Goal: Task Accomplishment & Management: Complete application form

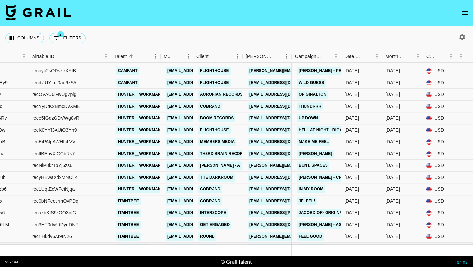
scroll to position [4084, 107]
click at [461, 11] on button "open drawer" at bounding box center [465, 13] width 13 height 13
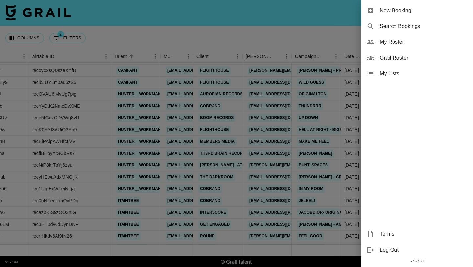
click at [437, 11] on span "New Booking" at bounding box center [424, 11] width 88 height 8
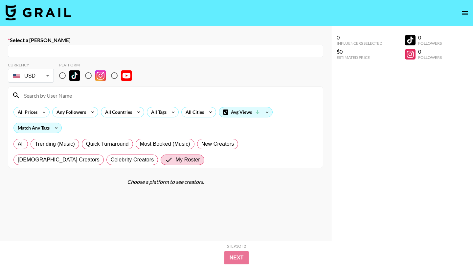
click at [197, 53] on input "text" at bounding box center [166, 51] width 308 height 8
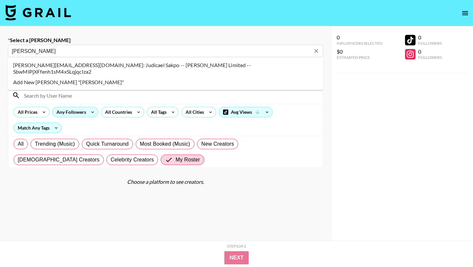
click at [144, 64] on li "judi@judimedia.co: Judicael Sakpo -- Judi Limited -- SbwMlPjXFfenh1sM4xSLqjqcIz…" at bounding box center [165, 68] width 315 height 17
type input "judi@judimedia.co: Judicael Sakpo -- Judi Limited -- SbwMlPjXFfenh1sM4xSLqjqcIz…"
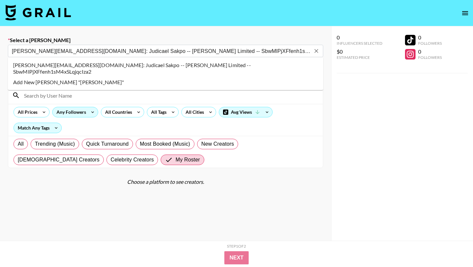
click at [72, 64] on div "Platform" at bounding box center [98, 64] width 78 height 5
select select "Song"
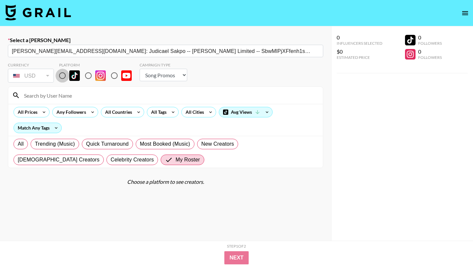
click at [64, 72] on input "radio" at bounding box center [63, 76] width 14 height 14
radio input "true"
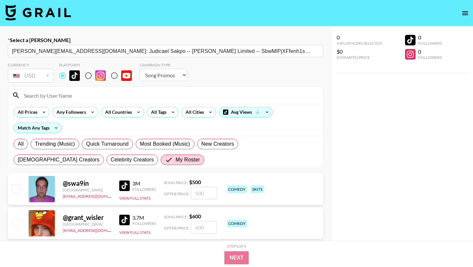
click at [64, 93] on input at bounding box center [169, 95] width 299 height 11
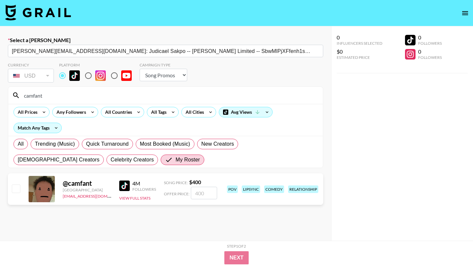
type input "camfant"
click at [202, 198] on input "number" at bounding box center [204, 193] width 26 height 12
checkbox input "true"
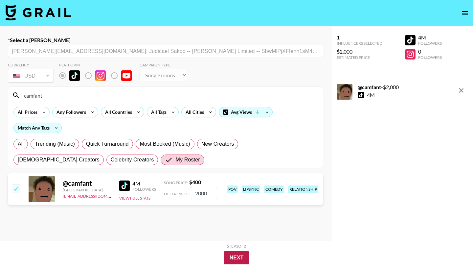
type input "2000"
click at [234, 260] on button "Next" at bounding box center [236, 257] width 25 height 13
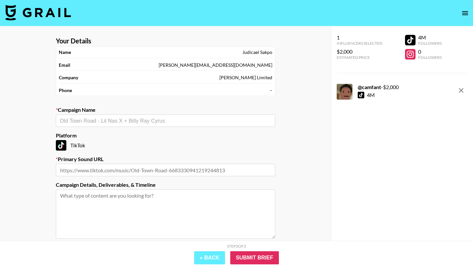
click at [146, 125] on div "​" at bounding box center [166, 120] width 220 height 12
click at [156, 138] on li "X5 posts" at bounding box center [166, 134] width 220 height 11
type input "X5 posts"
type input "https://www.tiktok.com/music/A-COLD-PLAY-7546225180131428369"
type textarea "TikTok --"
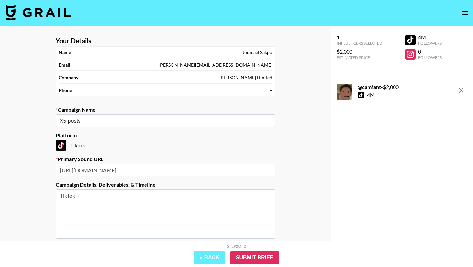
click at [220, 170] on input "https://www.tiktok.com/music/A-COLD-PLAY-7546225180131428369" at bounding box center [166, 170] width 220 height 12
click at [102, 128] on section "Your Details Name Judicael Sakpo Email judi@judimedia.co Company Judi Limited P…" at bounding box center [166, 157] width 230 height 250
click at [94, 122] on input "X5 posts" at bounding box center [161, 121] width 203 height 8
type input "X5 posts"
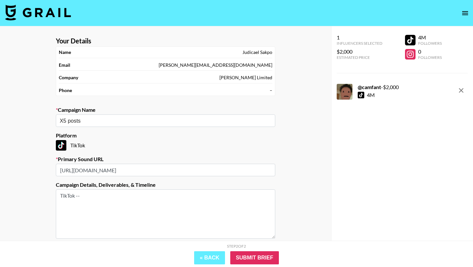
click at [257, 265] on div "Step 2 of 2 View Summary « Back Submit Brief" at bounding box center [236, 254] width 473 height 26
click at [259, 254] on input "Submit Brief" at bounding box center [254, 257] width 49 height 13
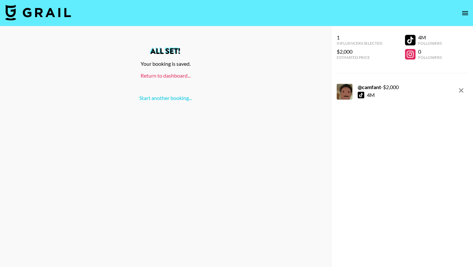
click at [147, 72] on link "Return to dashboard..." at bounding box center [166, 75] width 50 height 6
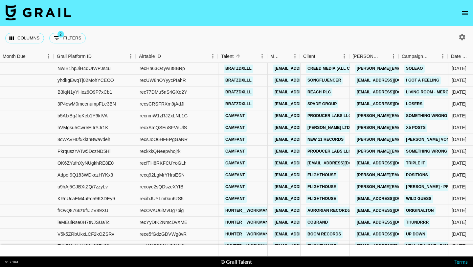
scroll to position [3980, 211]
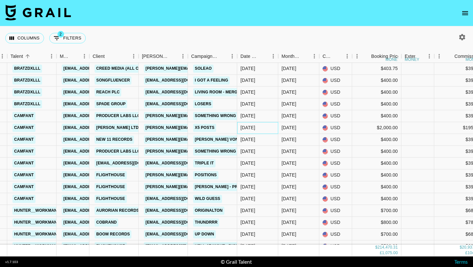
click at [271, 125] on div "[DATE]" at bounding box center [257, 128] width 41 height 12
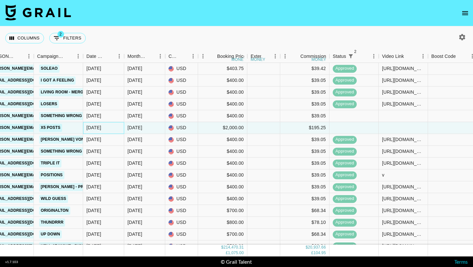
scroll to position [3980, 500]
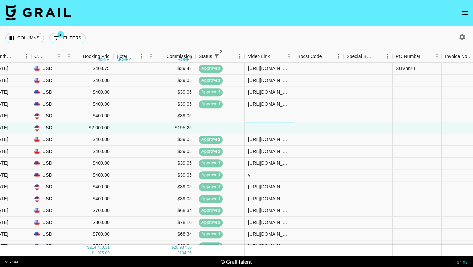
click at [270, 125] on div at bounding box center [269, 128] width 49 height 12
type input "vhttps://[DOMAIN_NAME][URL]"
click at [310, 127] on div at bounding box center [318, 128] width 49 height 12
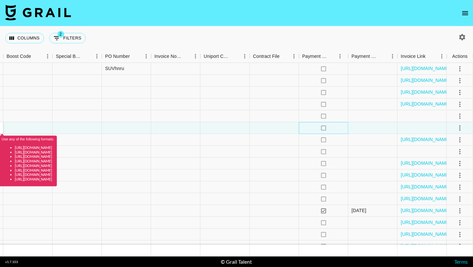
drag, startPoint x: 310, startPoint y: 127, endPoint x: 359, endPoint y: 130, distance: 48.8
click at [348, 130] on div "no" at bounding box center [323, 128] width 49 height 12
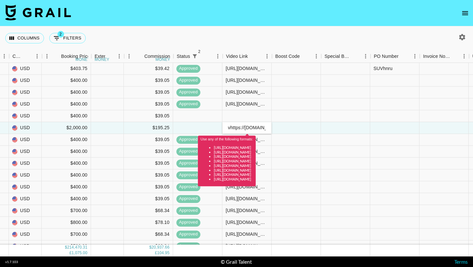
scroll to position [3980, 521]
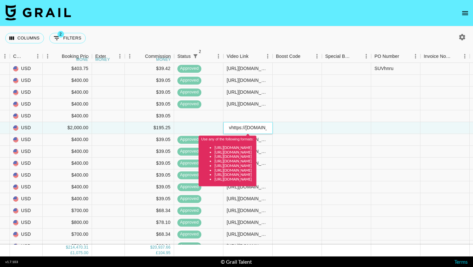
click at [249, 125] on input "vhttps://[DOMAIN_NAME][URL]" at bounding box center [248, 127] width 48 height 5
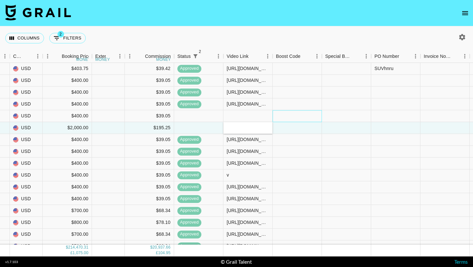
click at [313, 117] on div at bounding box center [297, 116] width 49 height 12
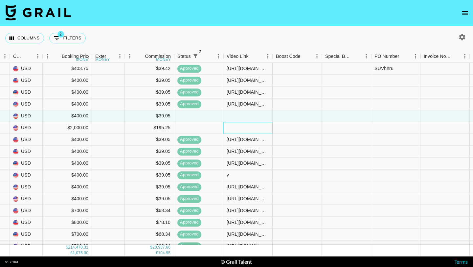
click at [246, 128] on div at bounding box center [247, 128] width 49 height 12
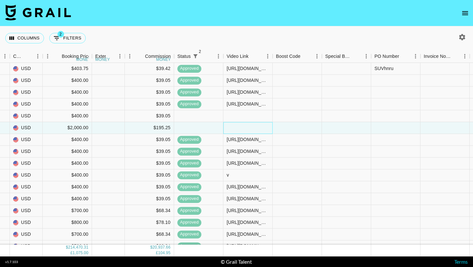
click at [246, 128] on div at bounding box center [247, 128] width 49 height 12
type input "[URL][DOMAIN_NAME]"
click at [307, 130] on div at bounding box center [297, 128] width 49 height 12
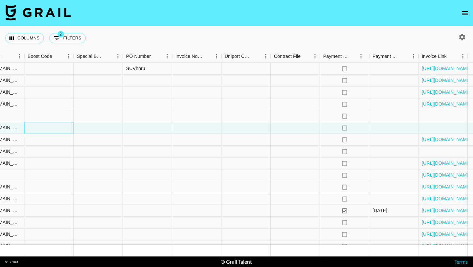
scroll to position [3980, 790]
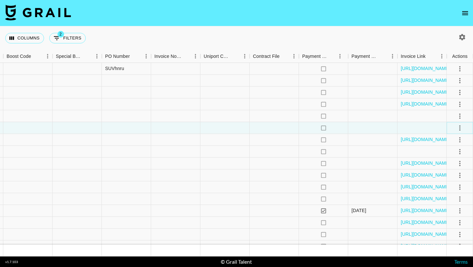
click at [457, 126] on icon "select merge strategy" at bounding box center [460, 128] width 8 height 8
click at [450, 187] on div "Approve" at bounding box center [446, 189] width 20 height 8
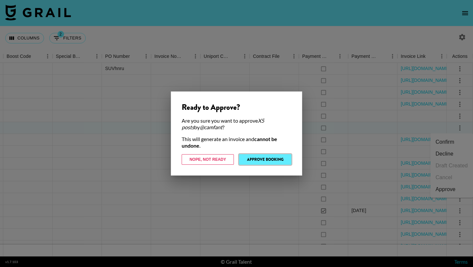
click at [267, 156] on button "Approve Booking" at bounding box center [265, 159] width 52 height 11
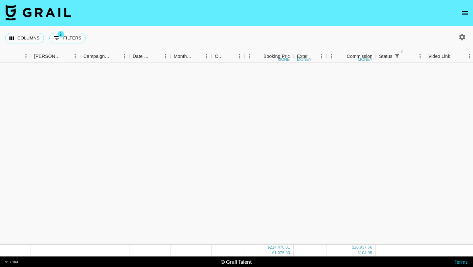
scroll to position [4212, 319]
